Goal: Find specific page/section: Find specific page/section

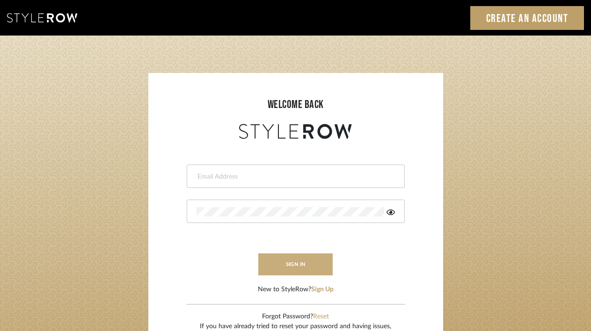
type input "[PERSON_NAME][EMAIL_ADDRESS][DOMAIN_NAME]"
click at [288, 265] on button "sign in" at bounding box center [295, 264] width 75 height 22
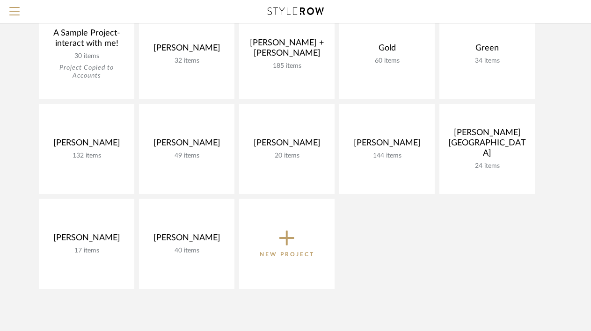
scroll to position [124, 0]
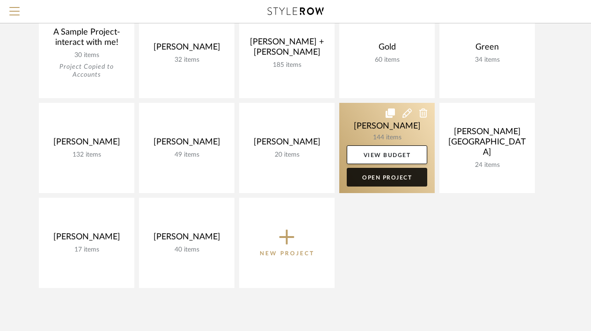
click at [382, 173] on link "Open Project" at bounding box center [386, 177] width 80 height 19
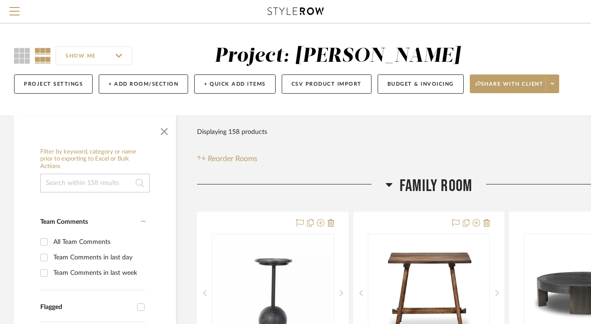
scroll to position [0, 0]
click at [389, 183] on icon at bounding box center [388, 184] width 7 height 4
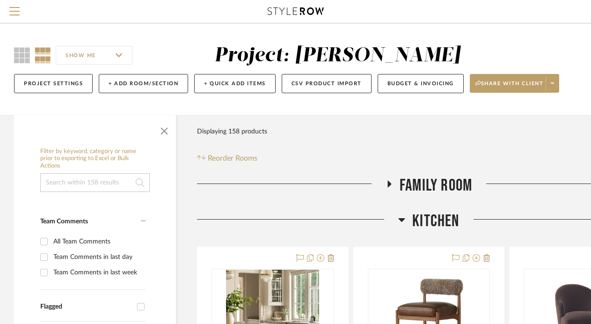
click at [402, 220] on icon at bounding box center [401, 220] width 7 height 4
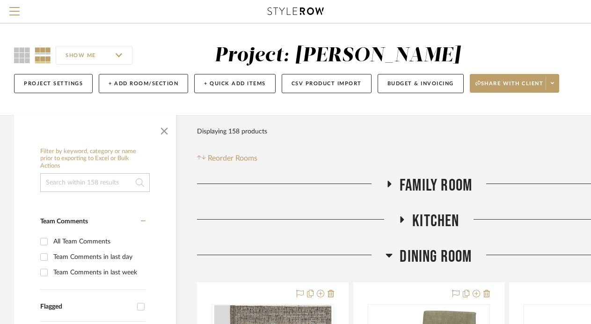
click at [387, 253] on icon at bounding box center [389, 255] width 7 height 4
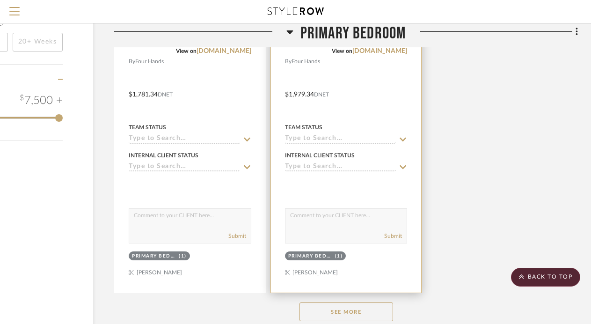
scroll to position [1266, 83]
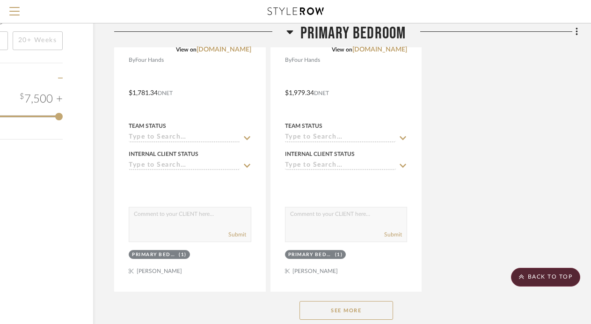
click at [360, 303] on button "See More" at bounding box center [346, 310] width 94 height 19
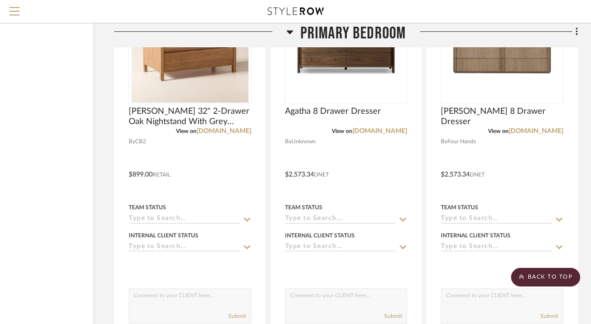
scroll to position [2003, 83]
